Goal: Navigation & Orientation: Find specific page/section

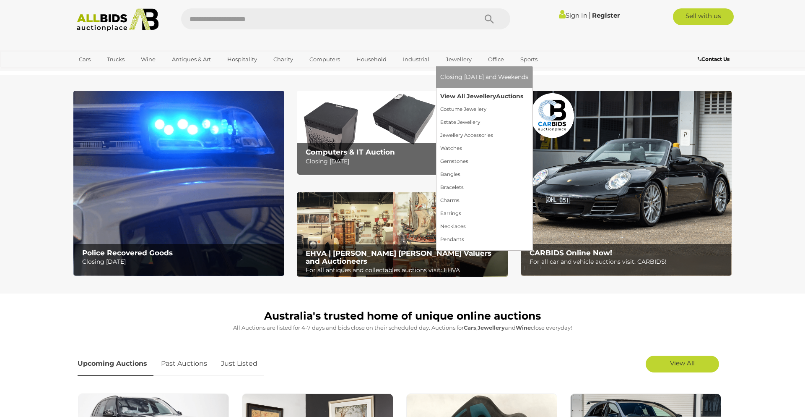
click at [452, 97] on link "View All Jewellery Auctions" at bounding box center [484, 96] width 88 height 13
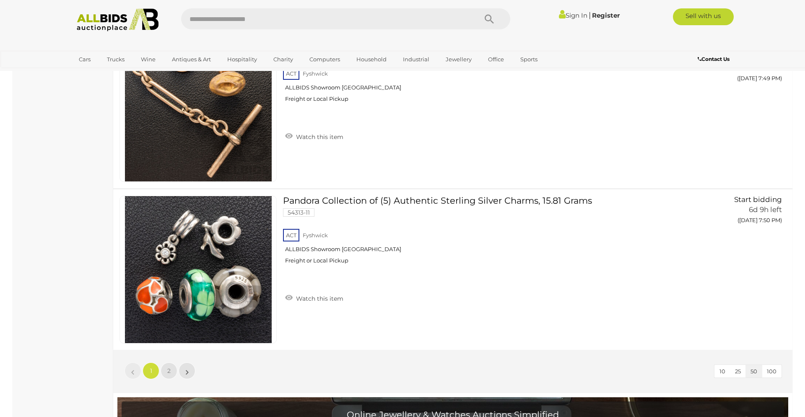
scroll to position [7950, 0]
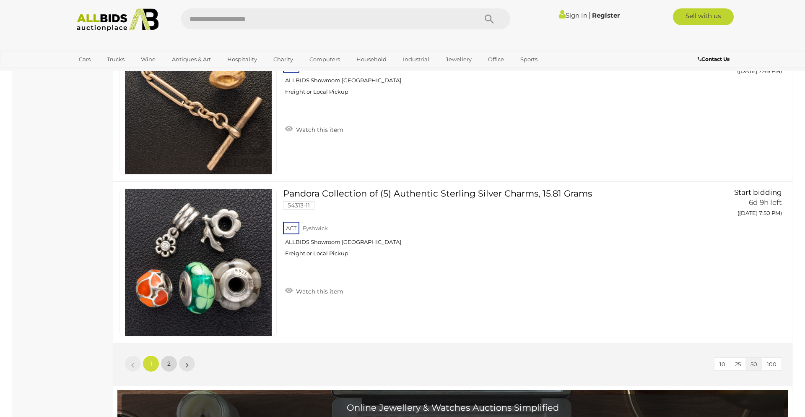
click at [169, 367] on span "2" at bounding box center [168, 363] width 3 height 8
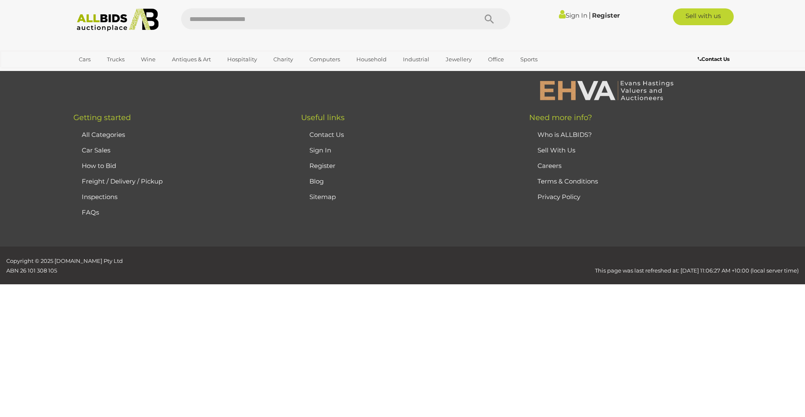
scroll to position [145, 0]
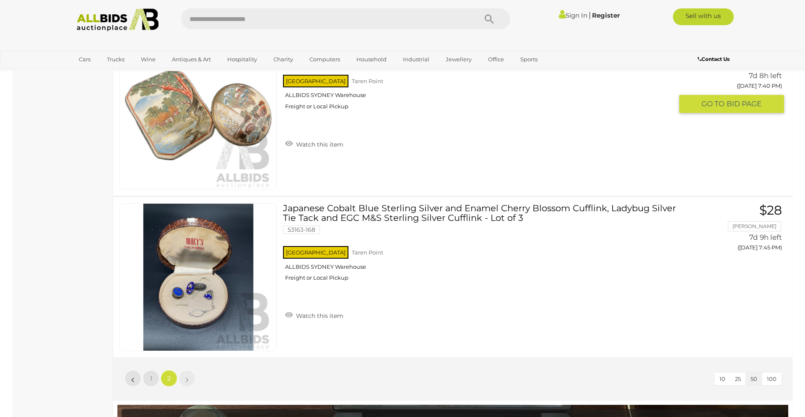
scroll to position [1381, 0]
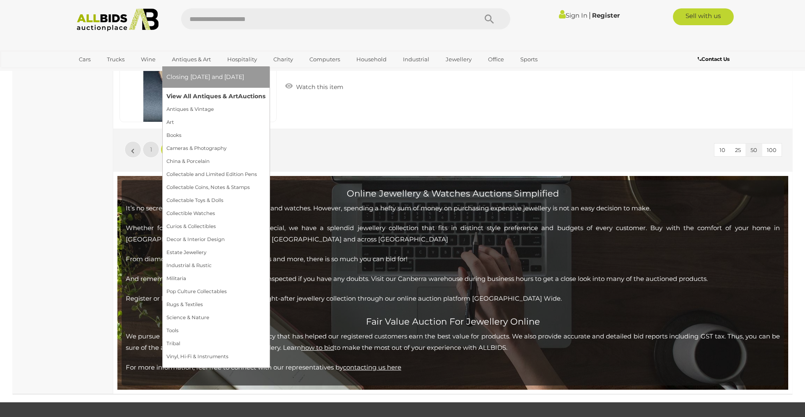
click at [203, 98] on link "View All Antiques & Art Auctions" at bounding box center [216, 96] width 99 height 13
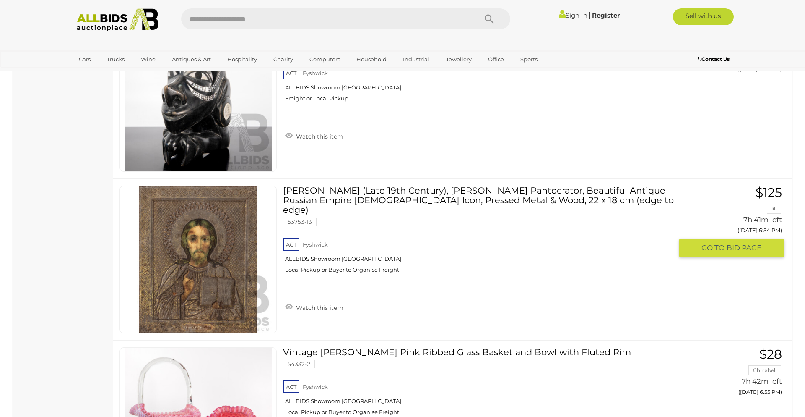
scroll to position [7995, 0]
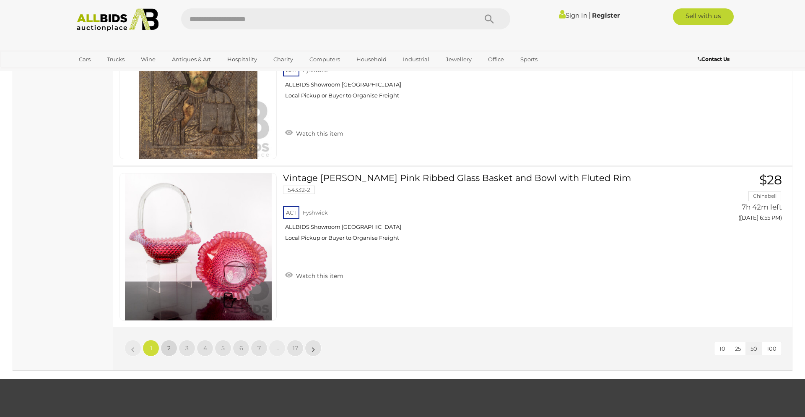
click at [170, 346] on span "2" at bounding box center [168, 348] width 3 height 8
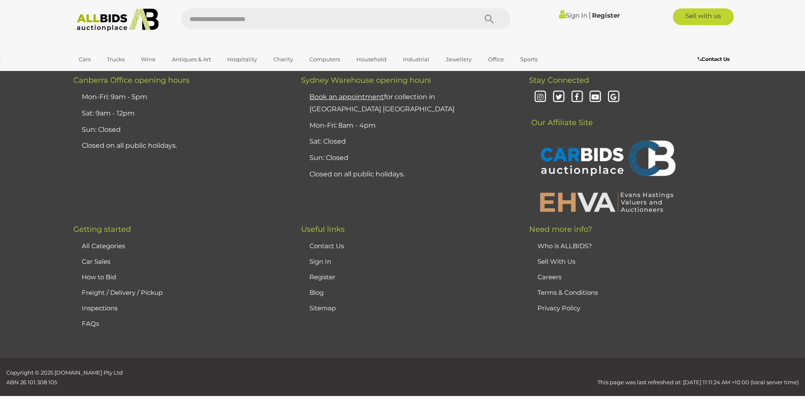
scroll to position [164, 0]
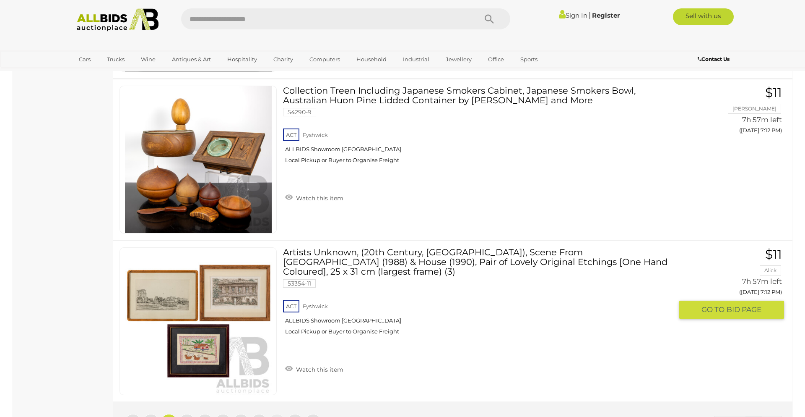
scroll to position [7952, 0]
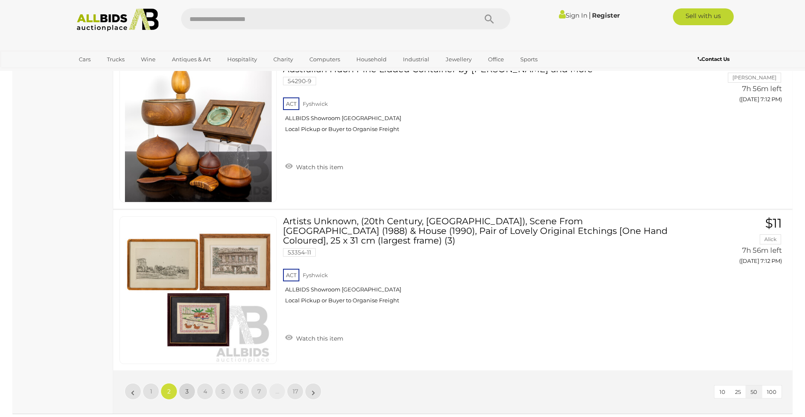
click at [186, 389] on span "3" at bounding box center [186, 391] width 3 height 8
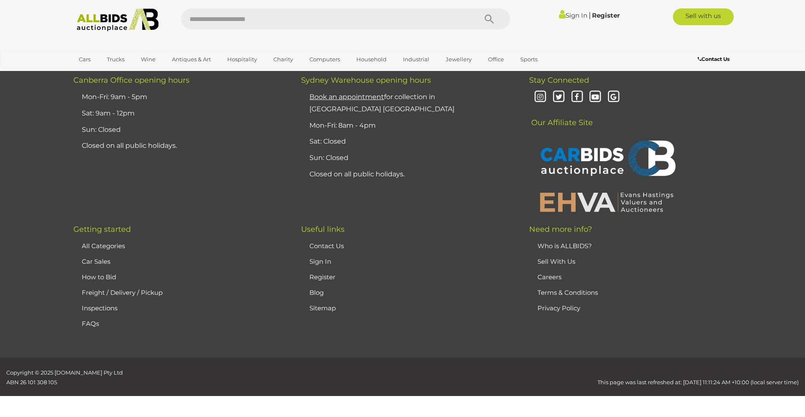
scroll to position [164, 0]
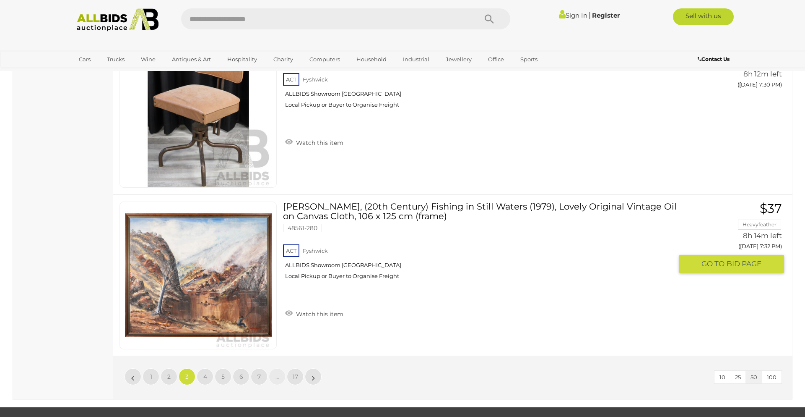
scroll to position [7977, 0]
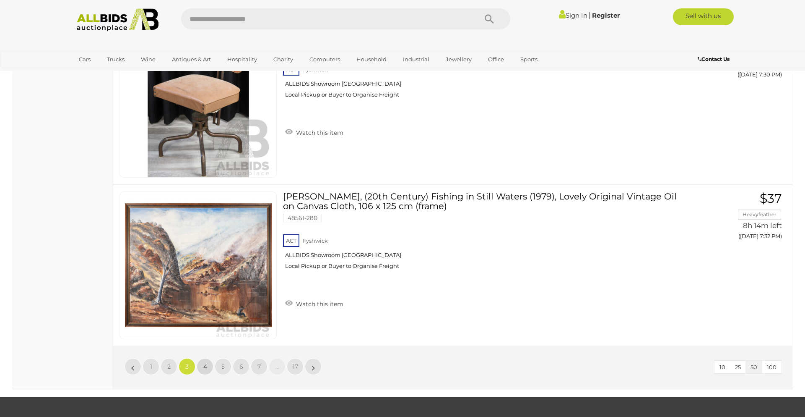
click at [198, 367] on link "4" at bounding box center [205, 366] width 17 height 17
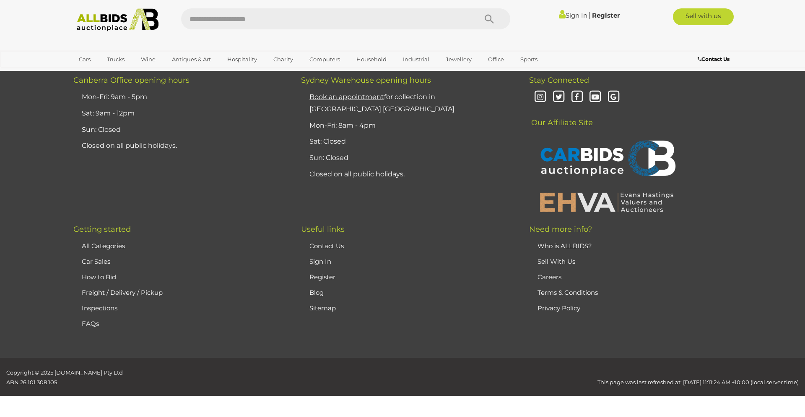
scroll to position [164, 0]
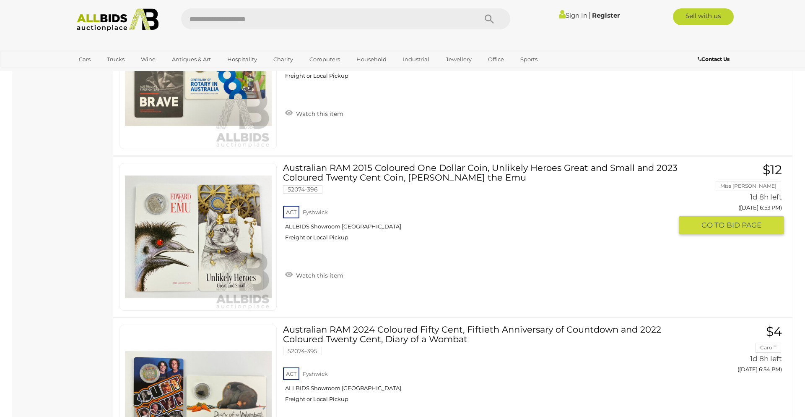
scroll to position [7970, 0]
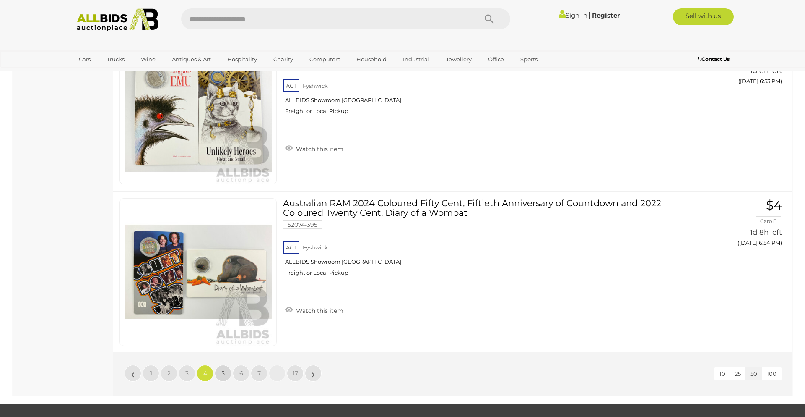
click at [224, 374] on span "5" at bounding box center [222, 373] width 3 height 8
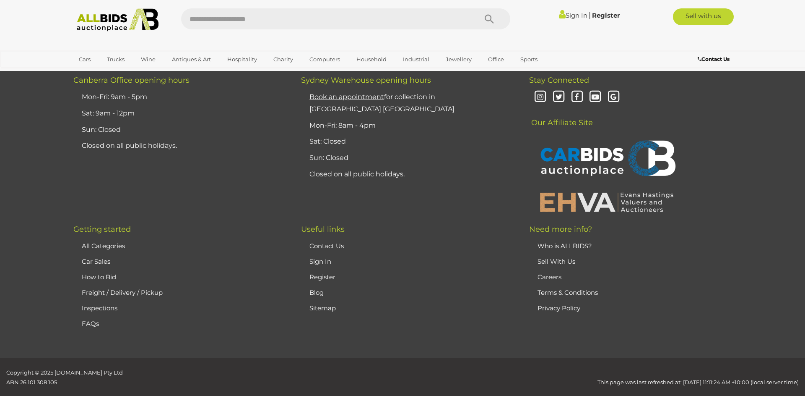
scroll to position [164, 0]
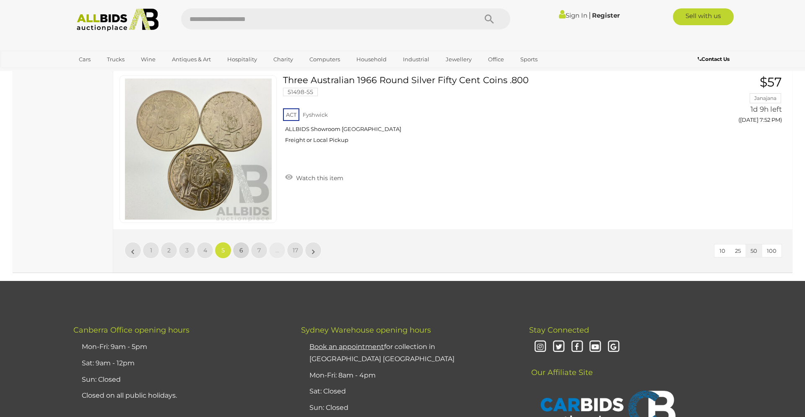
click at [244, 251] on link "6" at bounding box center [241, 250] width 17 height 17
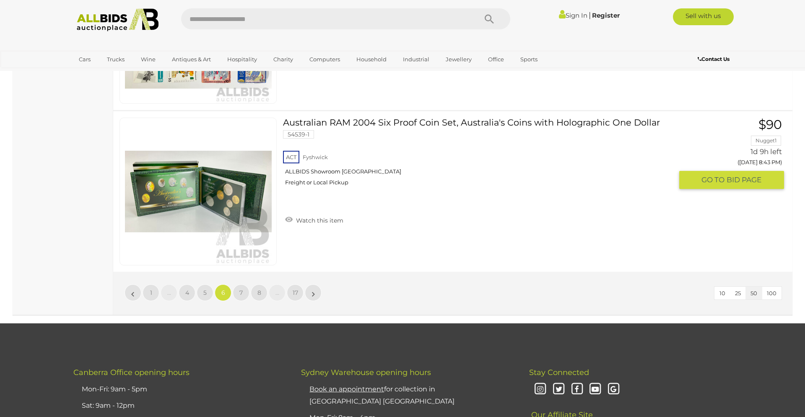
scroll to position [8187, 0]
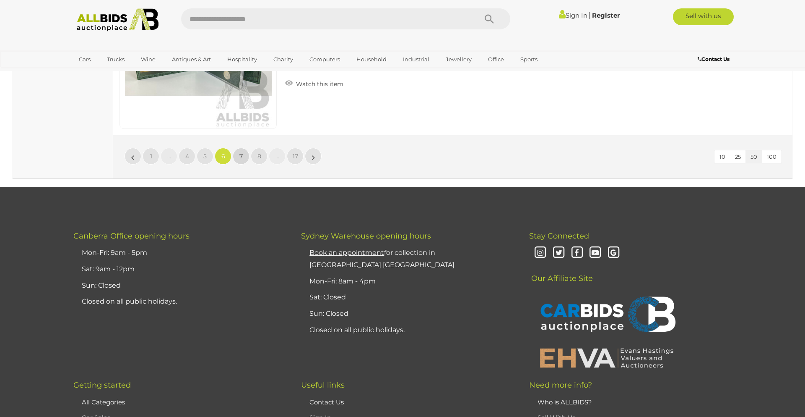
click at [240, 161] on link "7" at bounding box center [241, 156] width 17 height 17
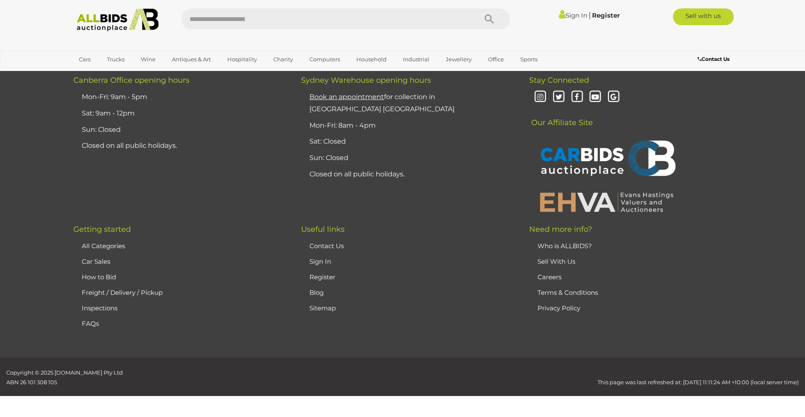
scroll to position [164, 0]
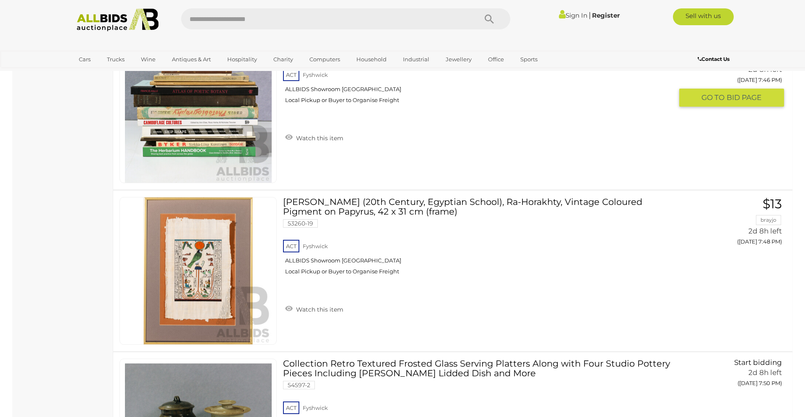
scroll to position [7361, 0]
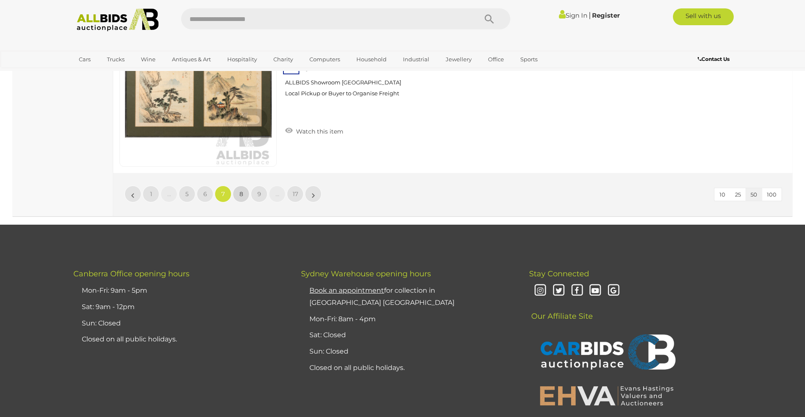
click at [242, 193] on span "8" at bounding box center [242, 194] width 4 height 8
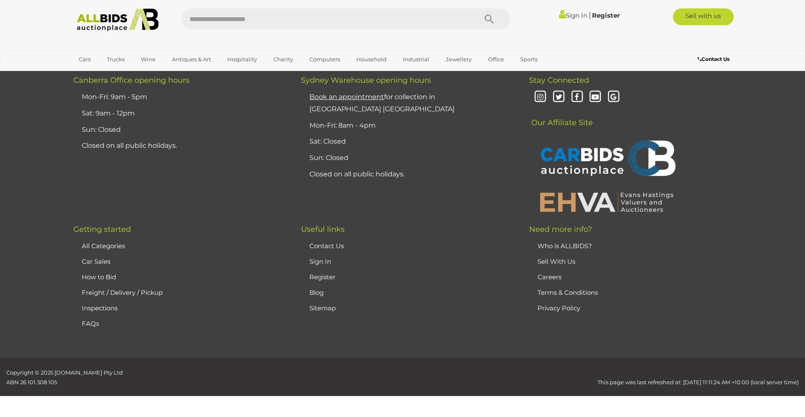
scroll to position [164, 0]
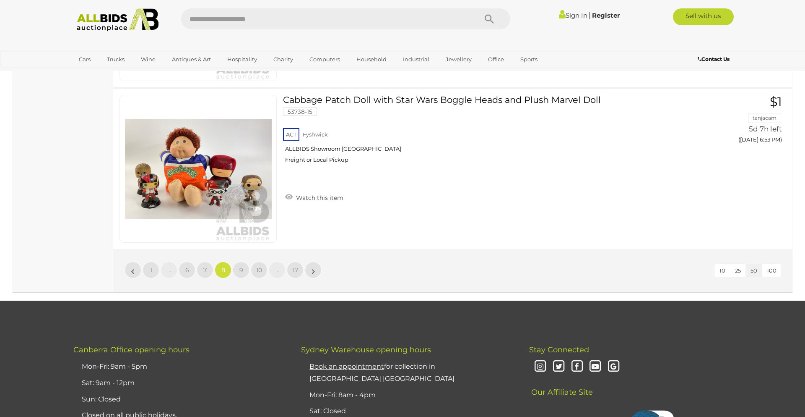
scroll to position [8080, 0]
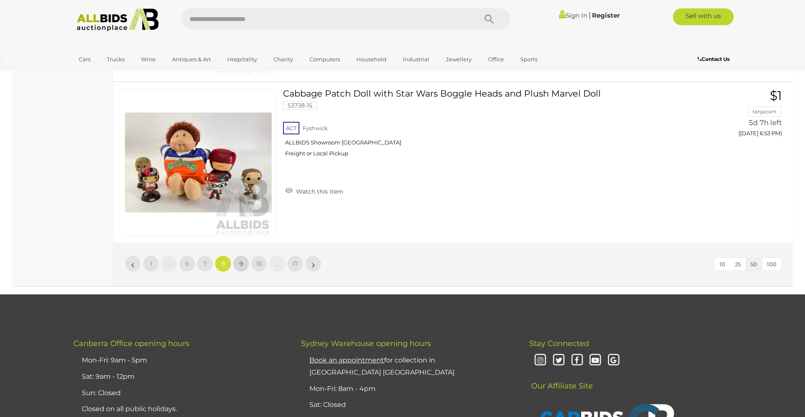
click at [240, 260] on span "9" at bounding box center [242, 264] width 4 height 8
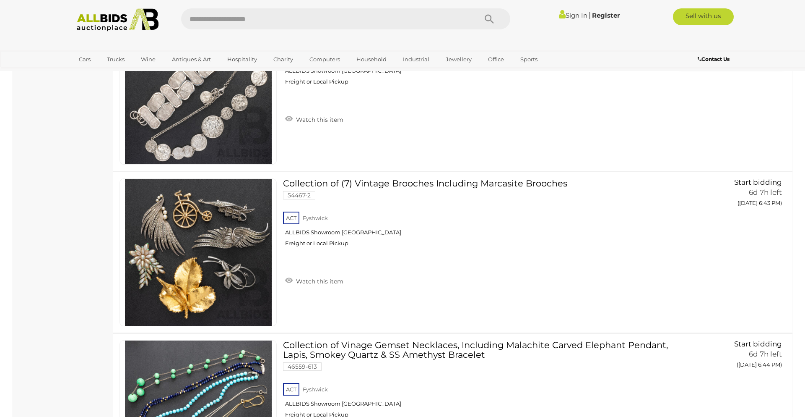
scroll to position [5773, 0]
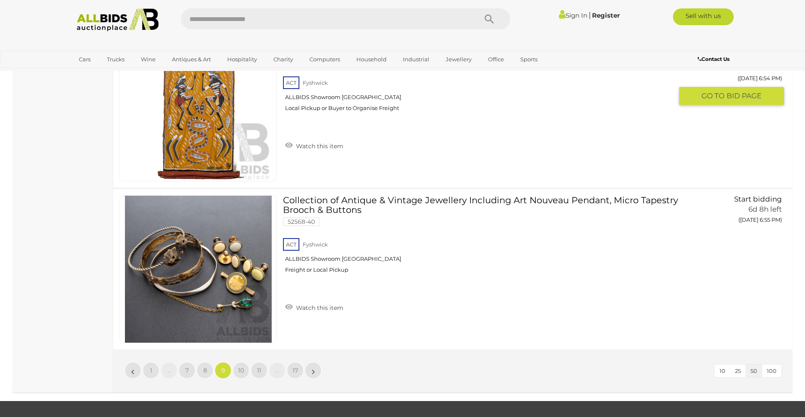
scroll to position [7979, 0]
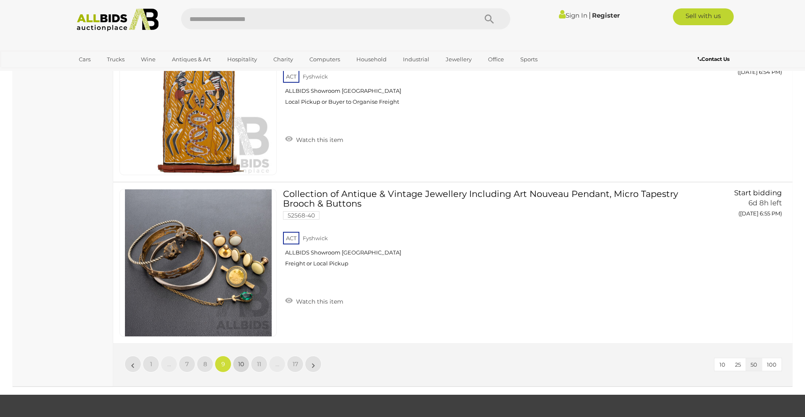
click at [242, 363] on span "10" at bounding box center [241, 364] width 6 height 8
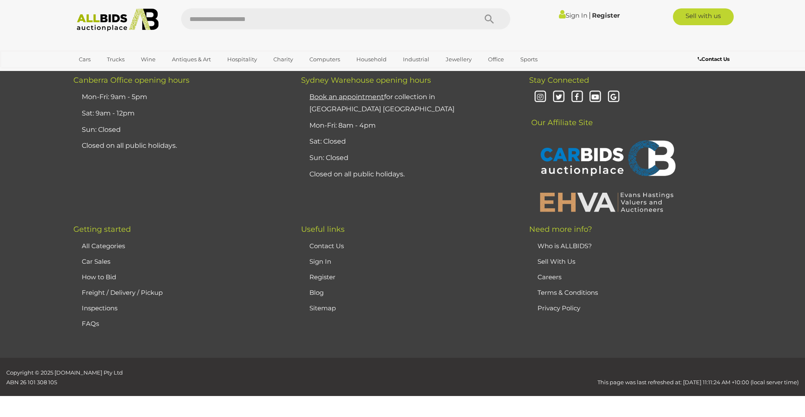
scroll to position [164, 0]
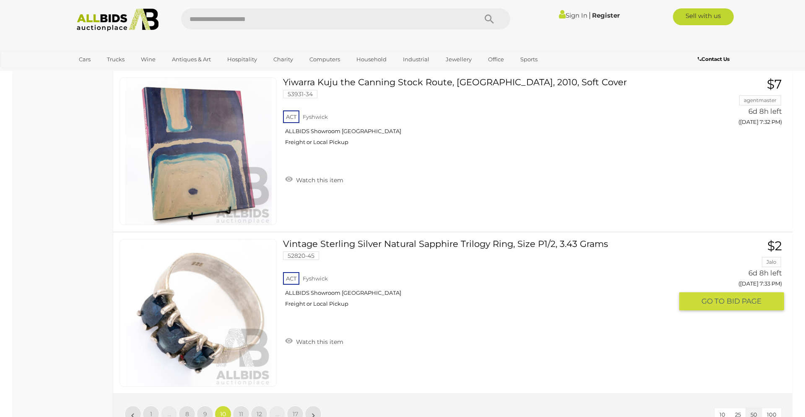
scroll to position [7974, 0]
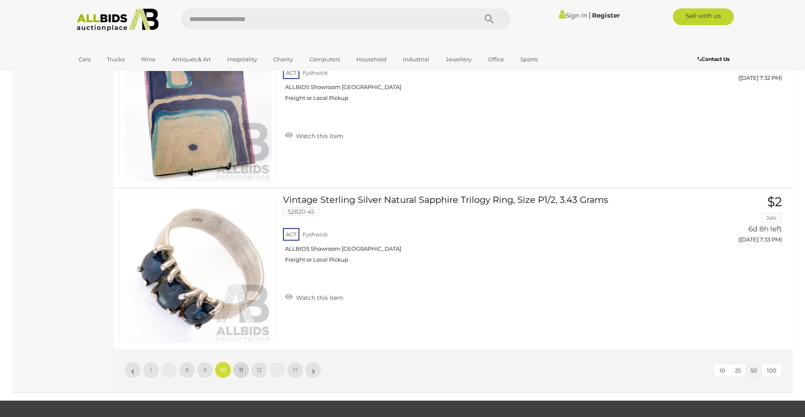
click at [237, 361] on link "11" at bounding box center [241, 369] width 17 height 17
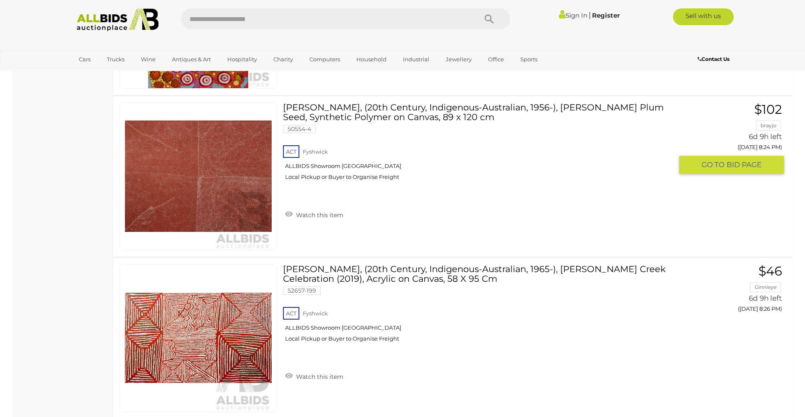
scroll to position [8121, 0]
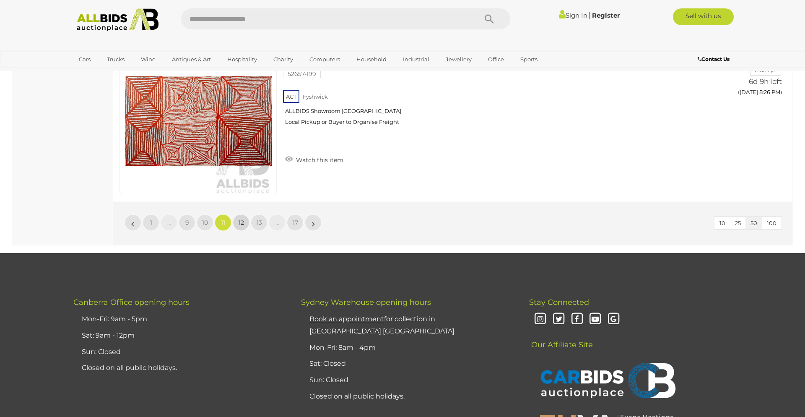
click at [241, 219] on span "12" at bounding box center [241, 223] width 5 height 8
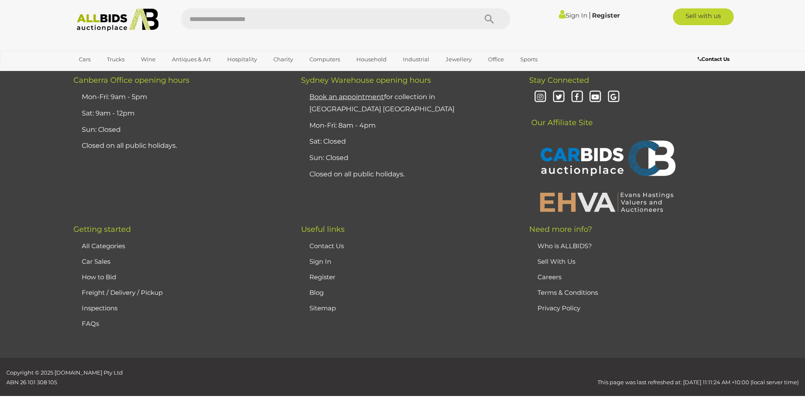
scroll to position [164, 0]
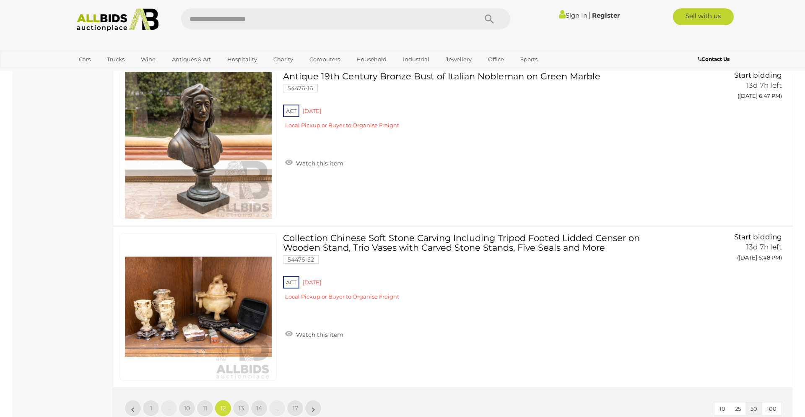
scroll to position [8070, 0]
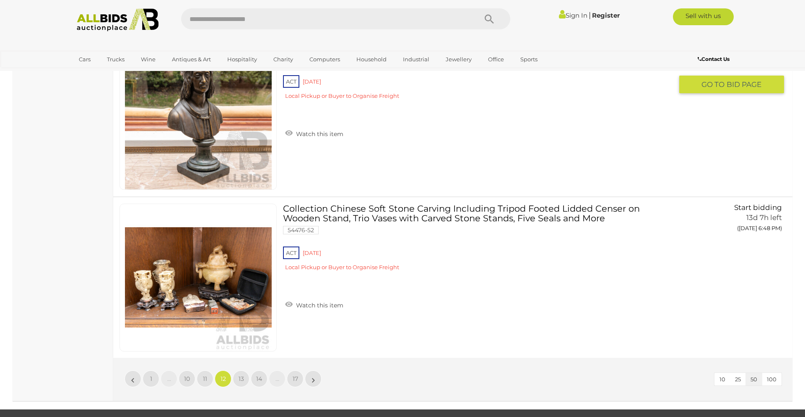
scroll to position [7968, 0]
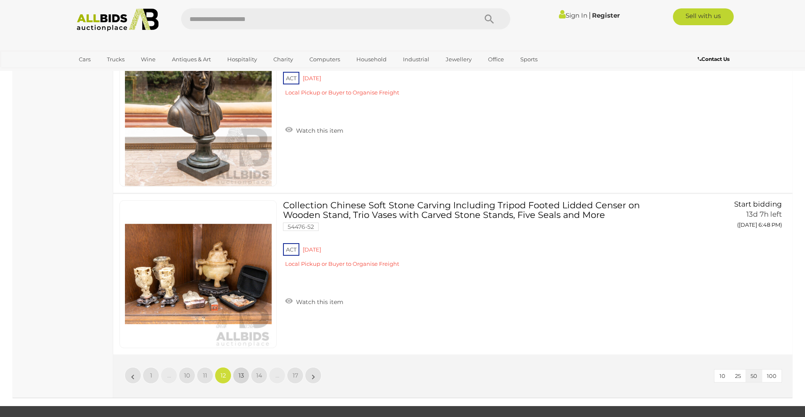
click at [242, 374] on span "13" at bounding box center [241, 375] width 5 height 8
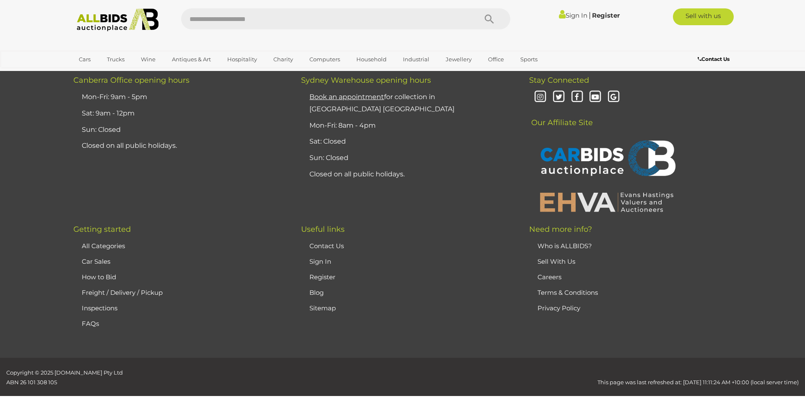
scroll to position [164, 0]
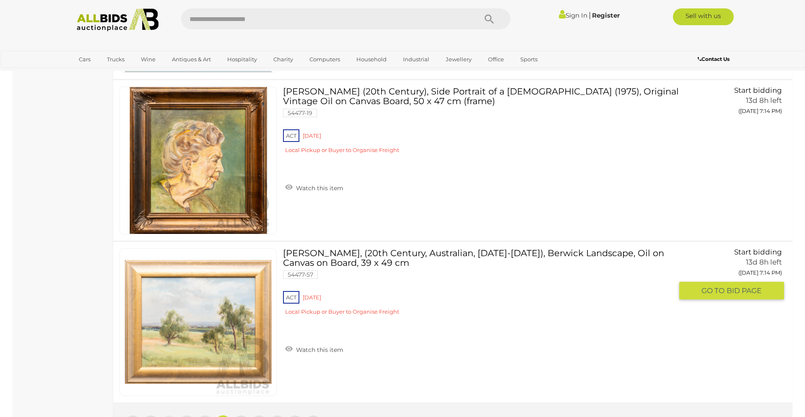
scroll to position [8121, 0]
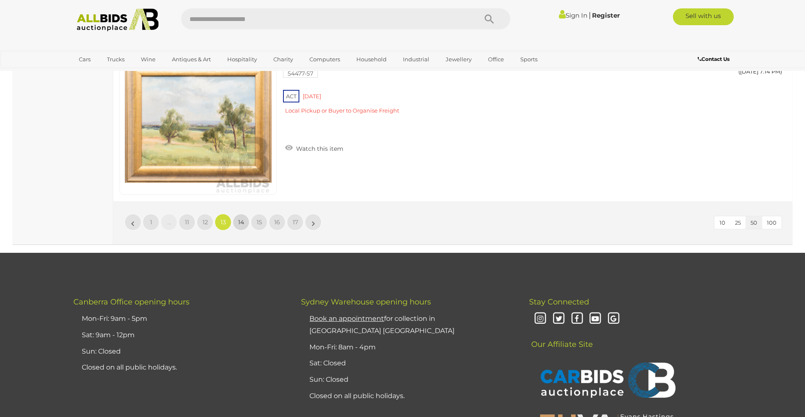
click at [246, 225] on link "14" at bounding box center [241, 222] width 17 height 17
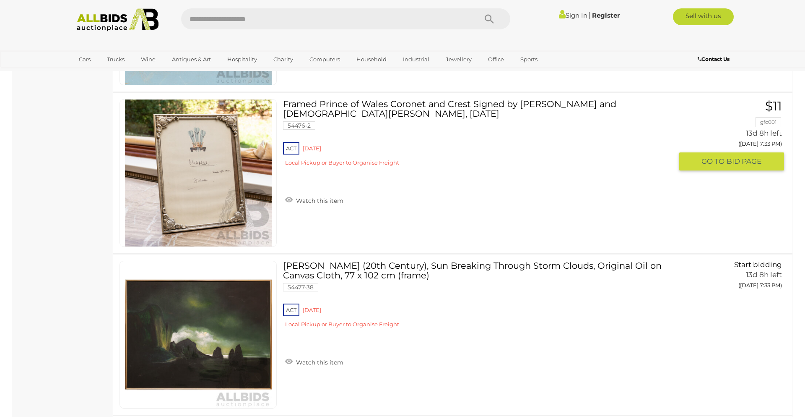
scroll to position [6234, 0]
